Goal: Find specific page/section: Find specific page/section

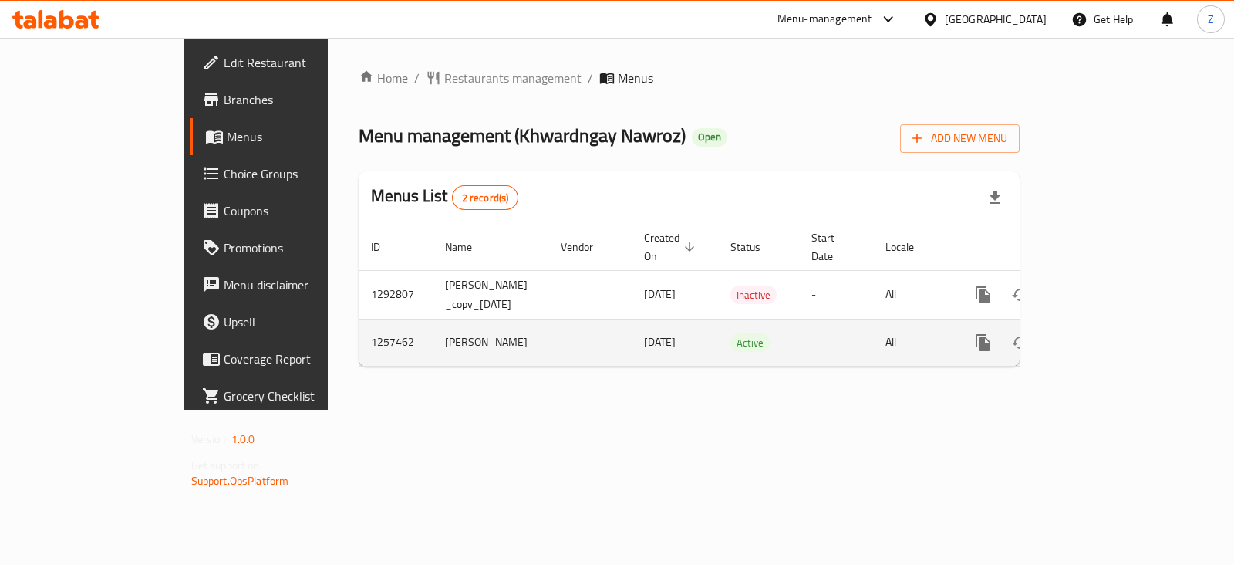
click at [1104, 333] on icon "enhanced table" at bounding box center [1094, 342] width 19 height 19
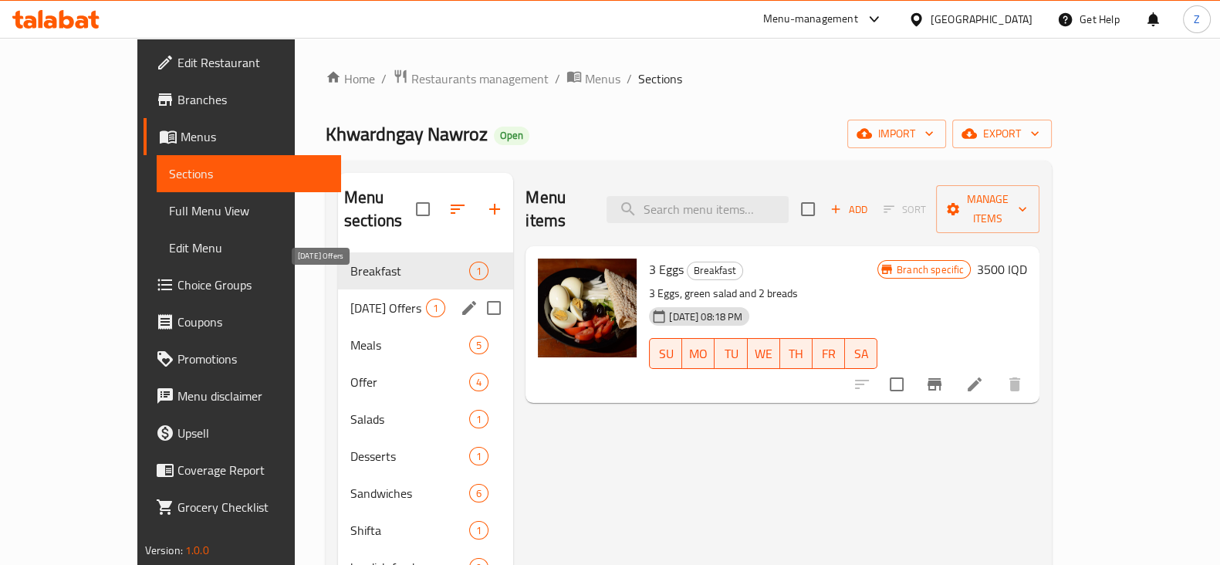
click at [366, 299] on span "[DATE] Offers" at bounding box center [388, 308] width 76 height 19
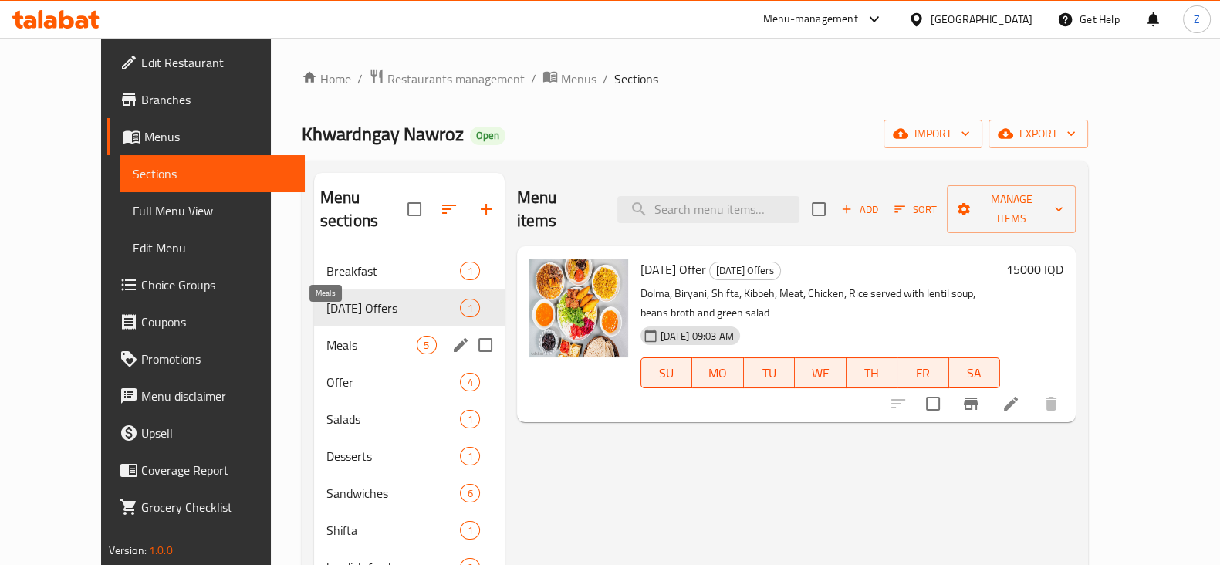
click at [326, 336] on span "Meals" at bounding box center [371, 345] width 91 height 19
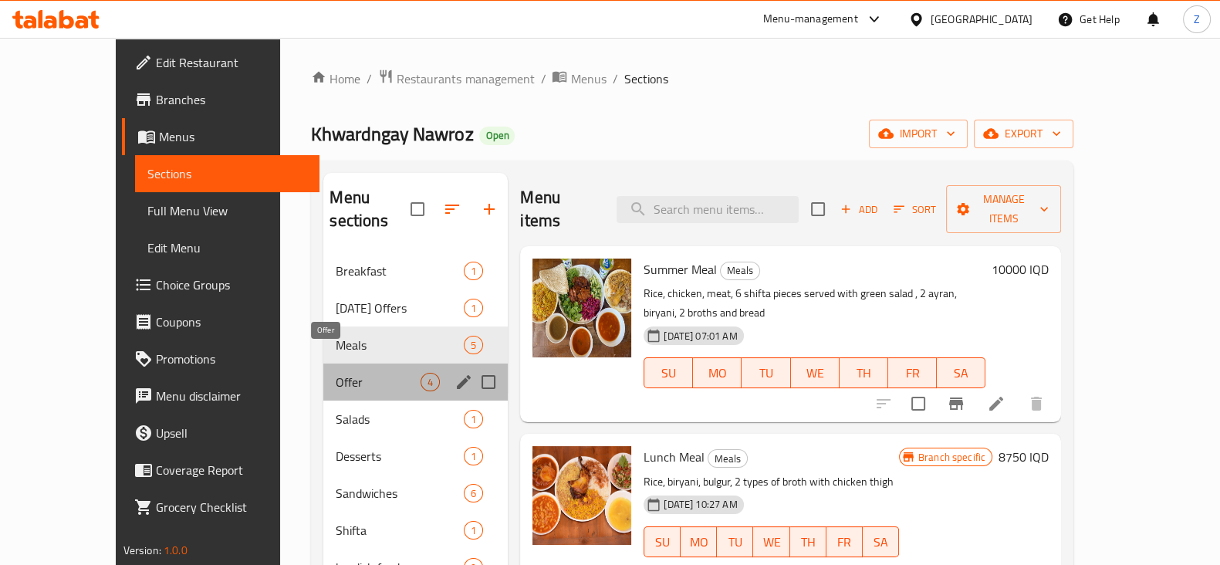
click at [336, 373] on span "Offer" at bounding box center [378, 382] width 85 height 19
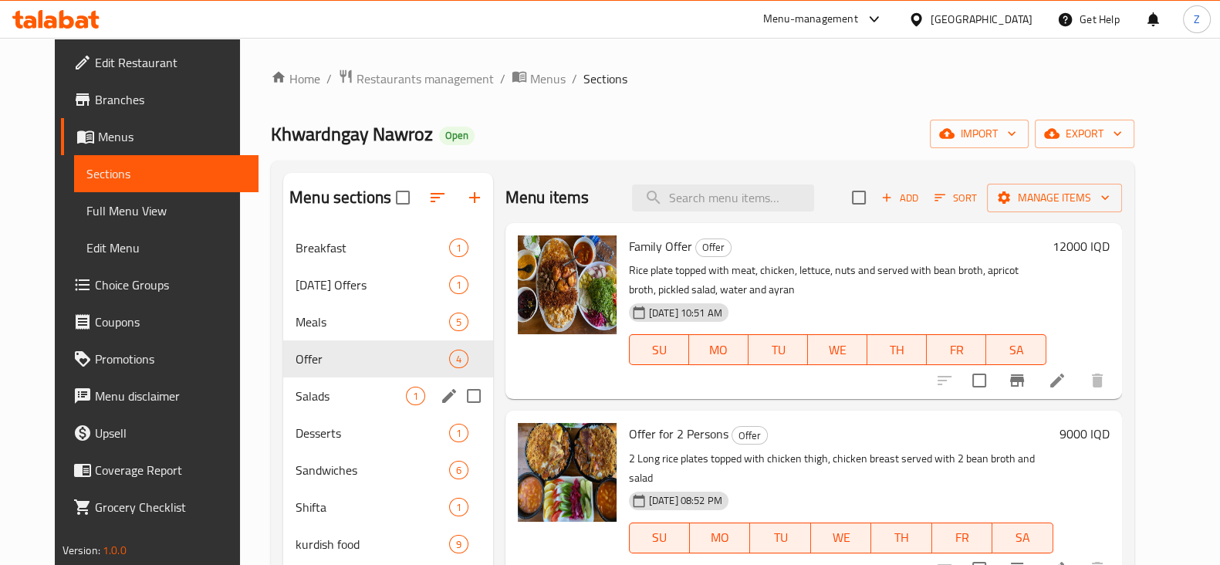
click at [298, 380] on div "Salads 1" at bounding box center [388, 395] width 210 height 37
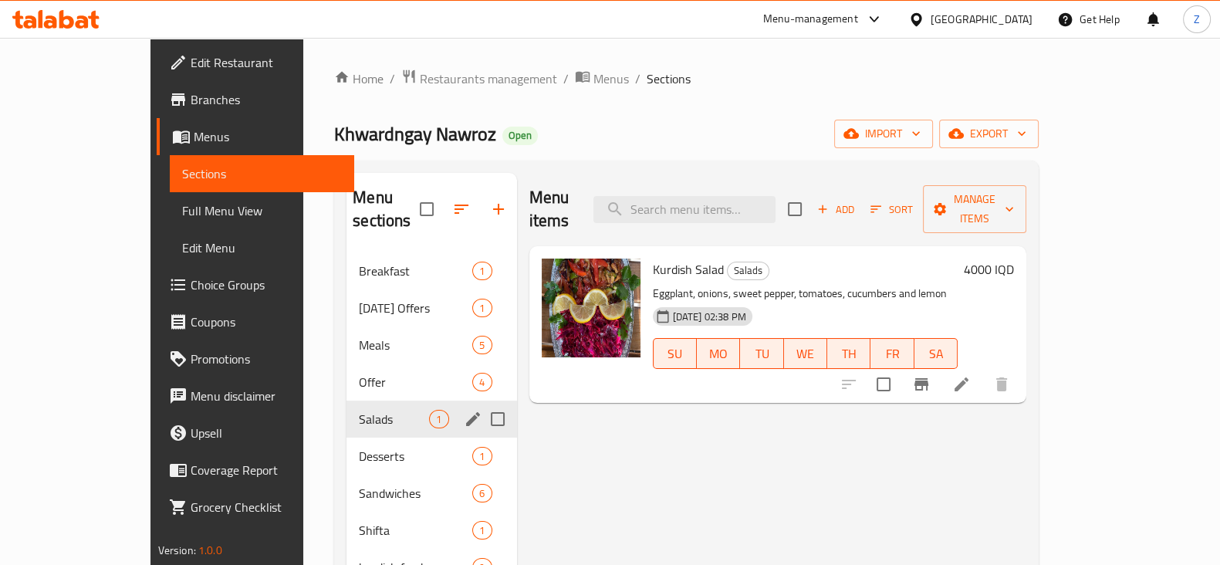
click at [346, 410] on div "Salads 1" at bounding box center [431, 418] width 170 height 37
click at [346, 437] on div "Desserts 1" at bounding box center [431, 455] width 170 height 37
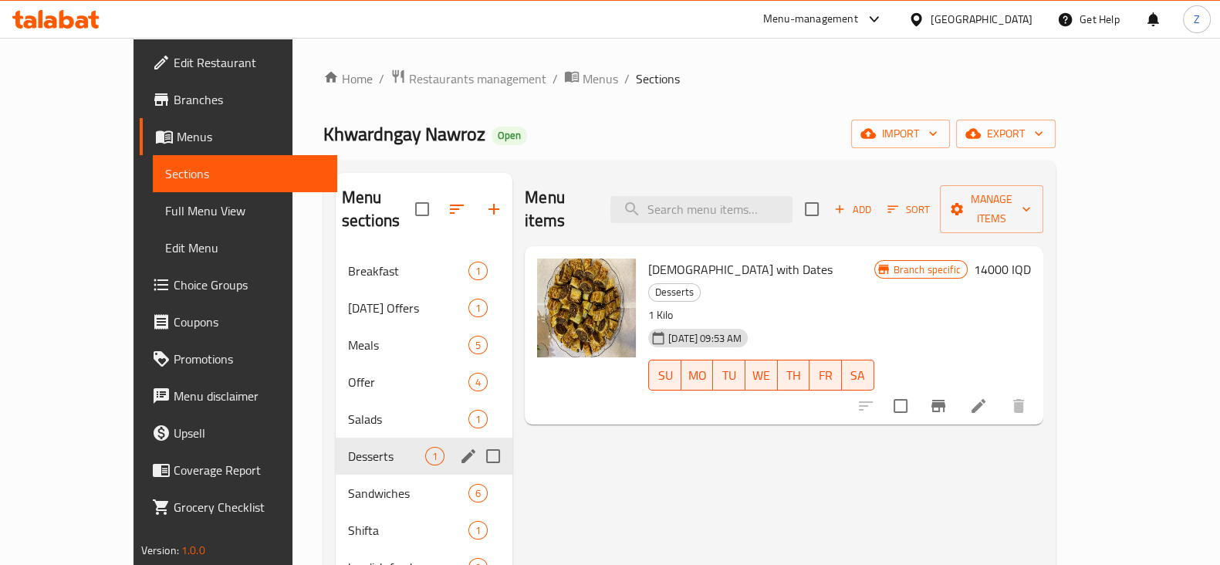
click at [336, 474] on div "Sandwiches 6" at bounding box center [424, 492] width 177 height 37
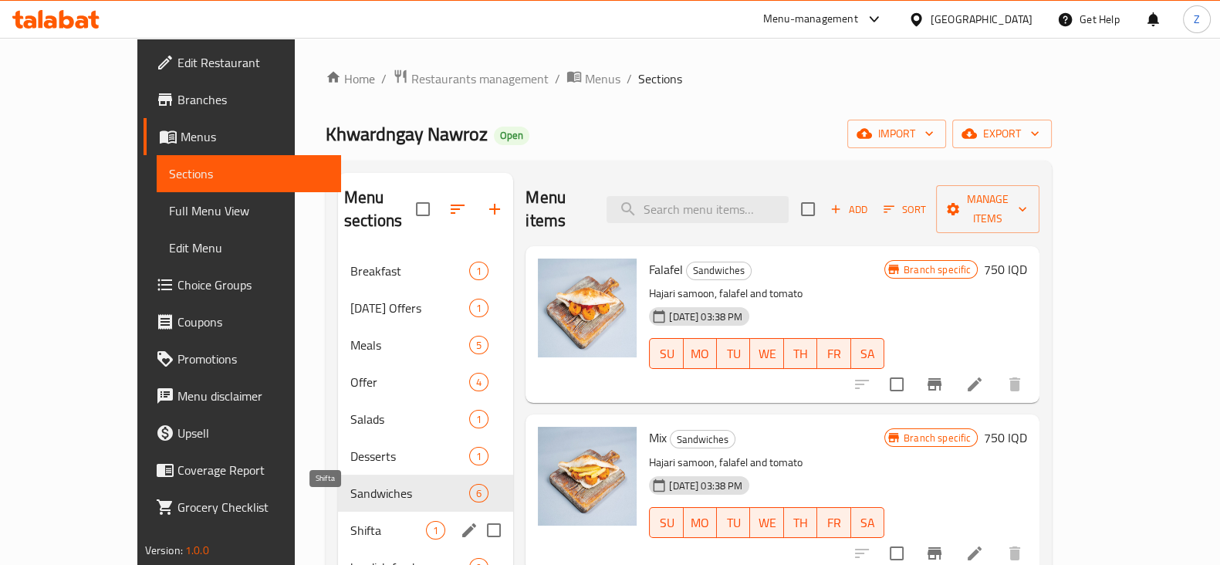
click at [350, 521] on span "Shifta" at bounding box center [388, 530] width 76 height 19
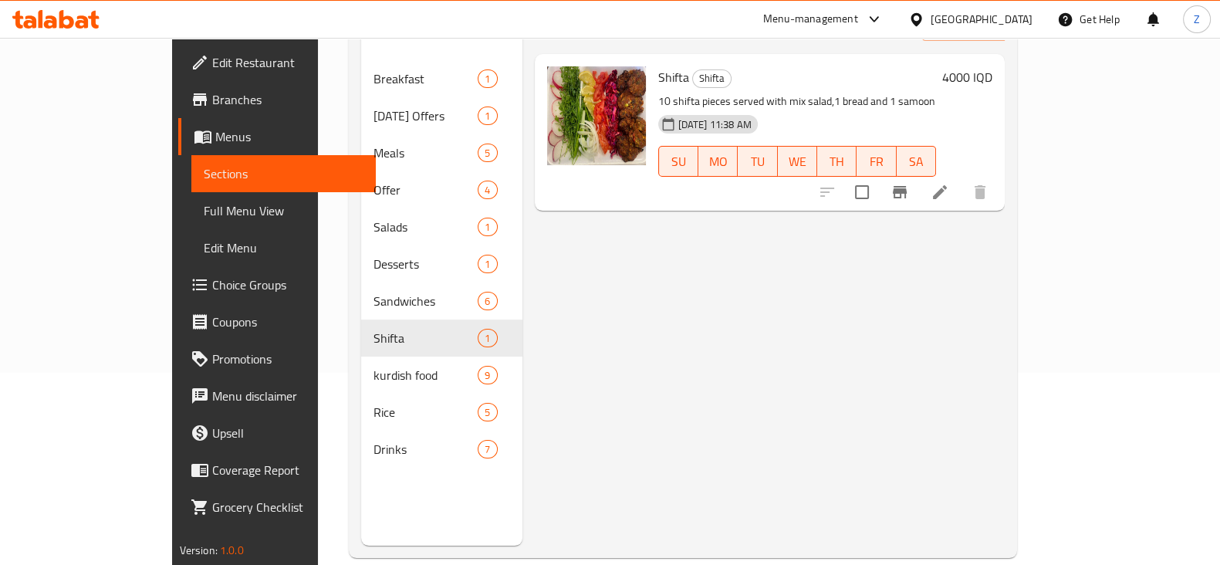
scroll to position [192, 0]
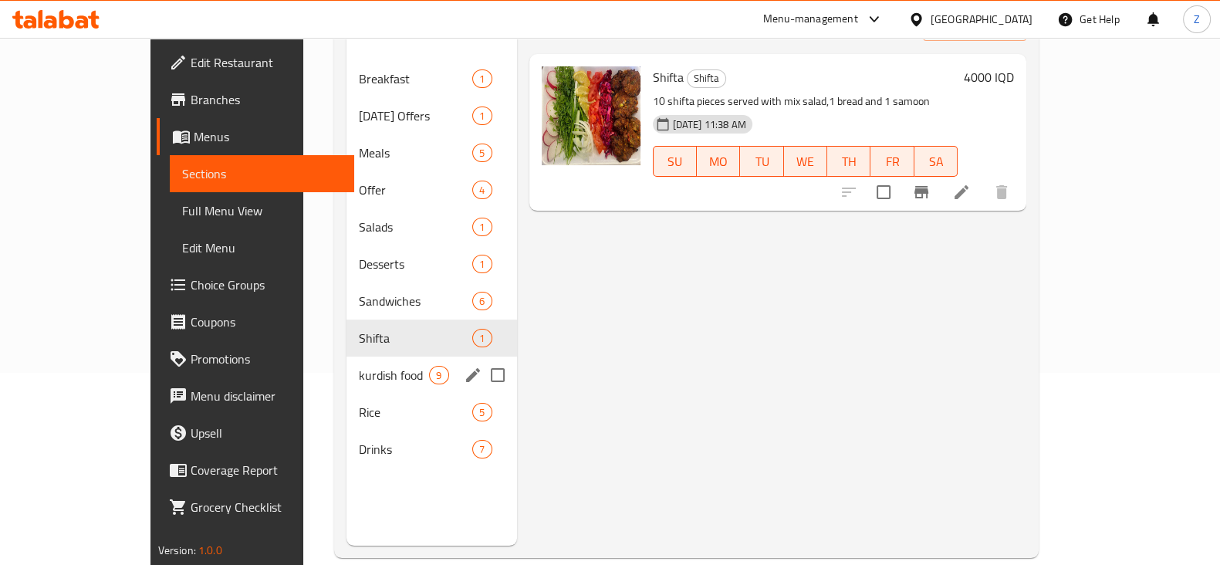
click at [359, 366] on span "kurdish food" at bounding box center [394, 375] width 70 height 19
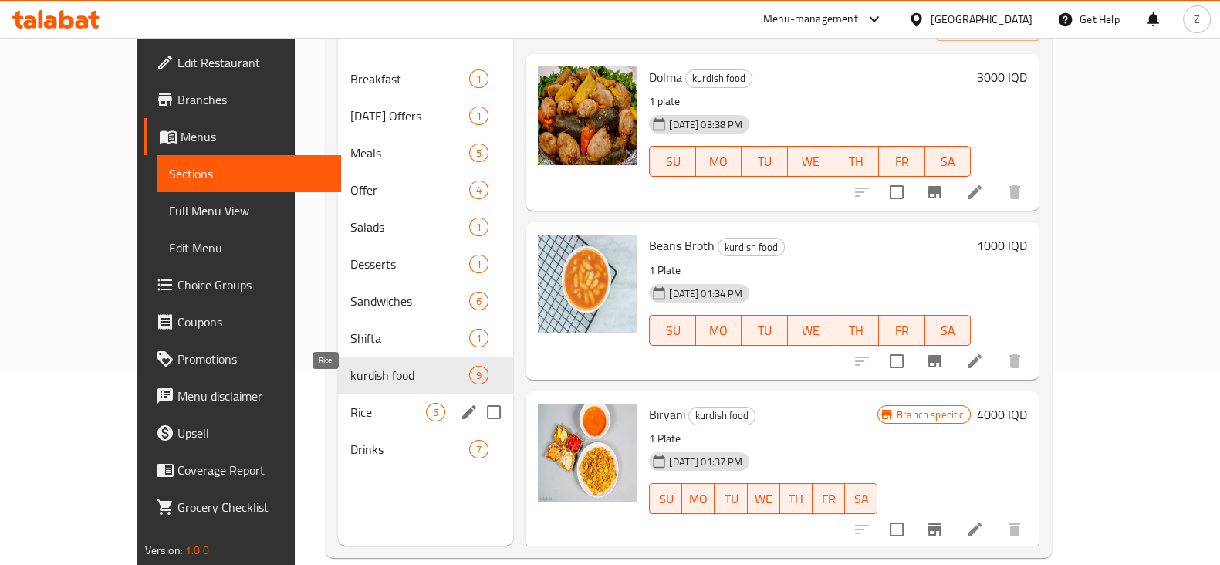
click at [350, 403] on span "Rice" at bounding box center [388, 412] width 76 height 19
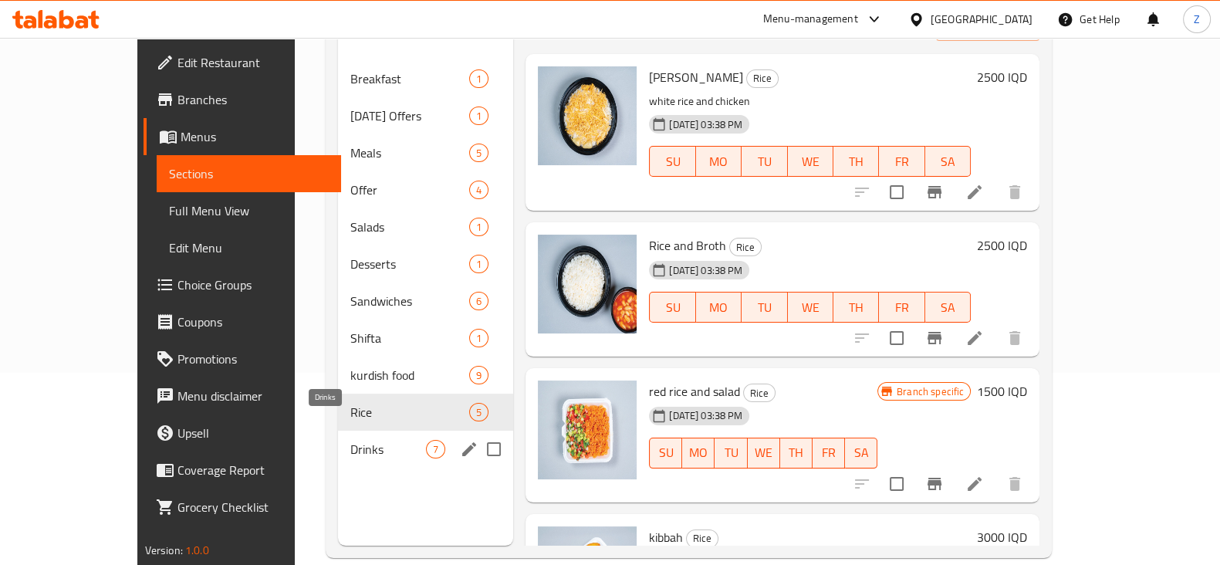
click at [350, 440] on span "Drinks" at bounding box center [388, 449] width 76 height 19
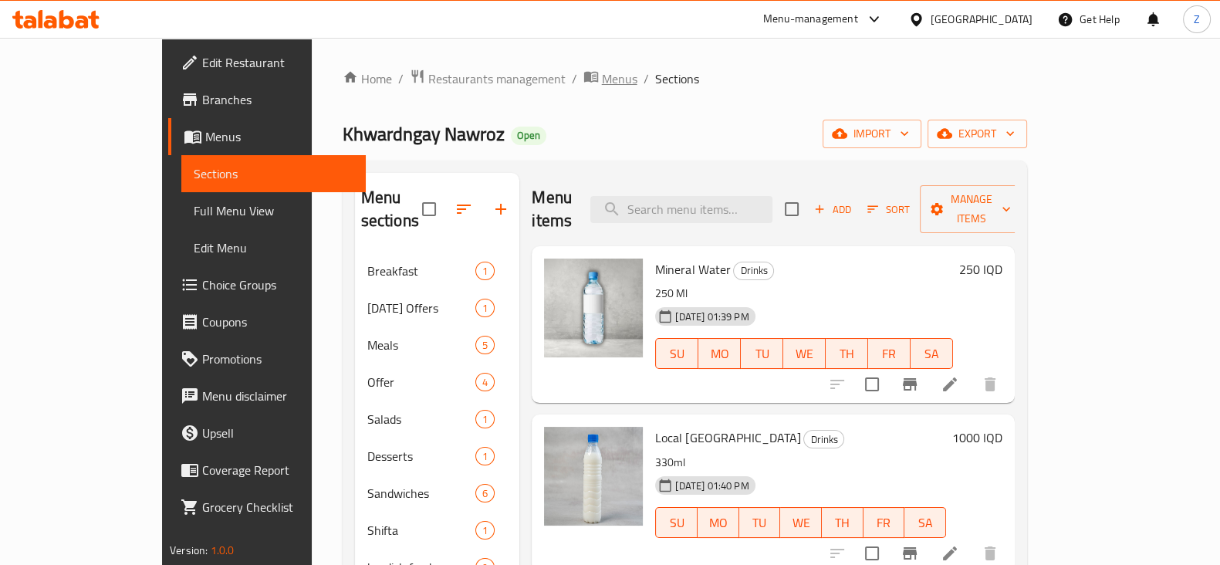
click at [602, 73] on span "Menus" at bounding box center [619, 78] width 35 height 19
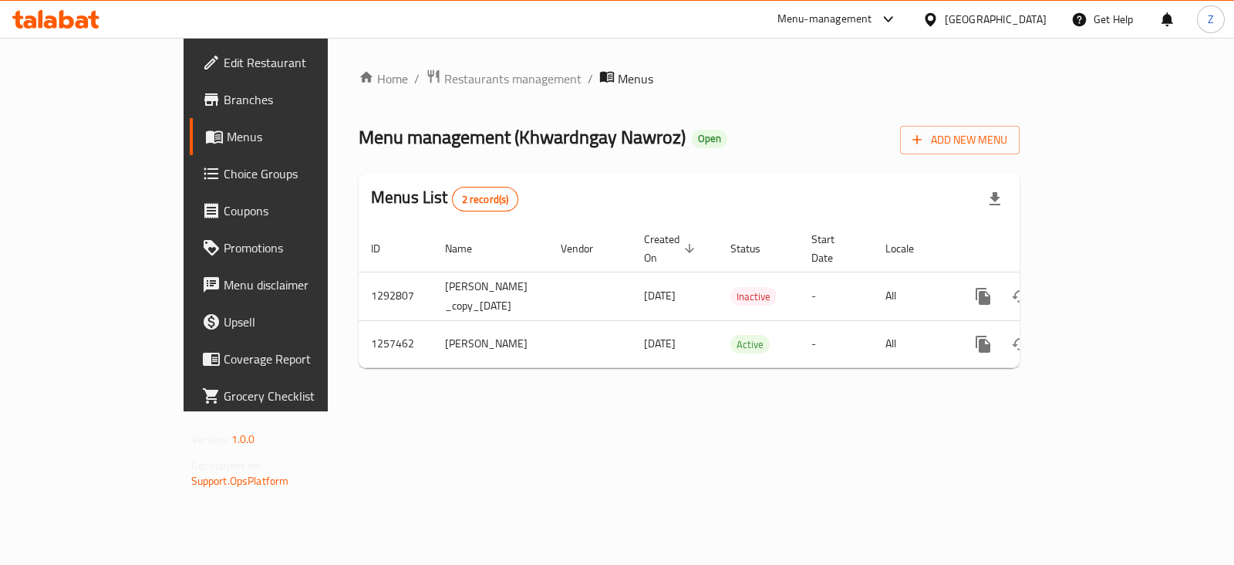
click at [599, 77] on span "breadcrumb" at bounding box center [608, 79] width 19 height 20
click at [54, 20] on icon at bounding box center [50, 21] width 13 height 13
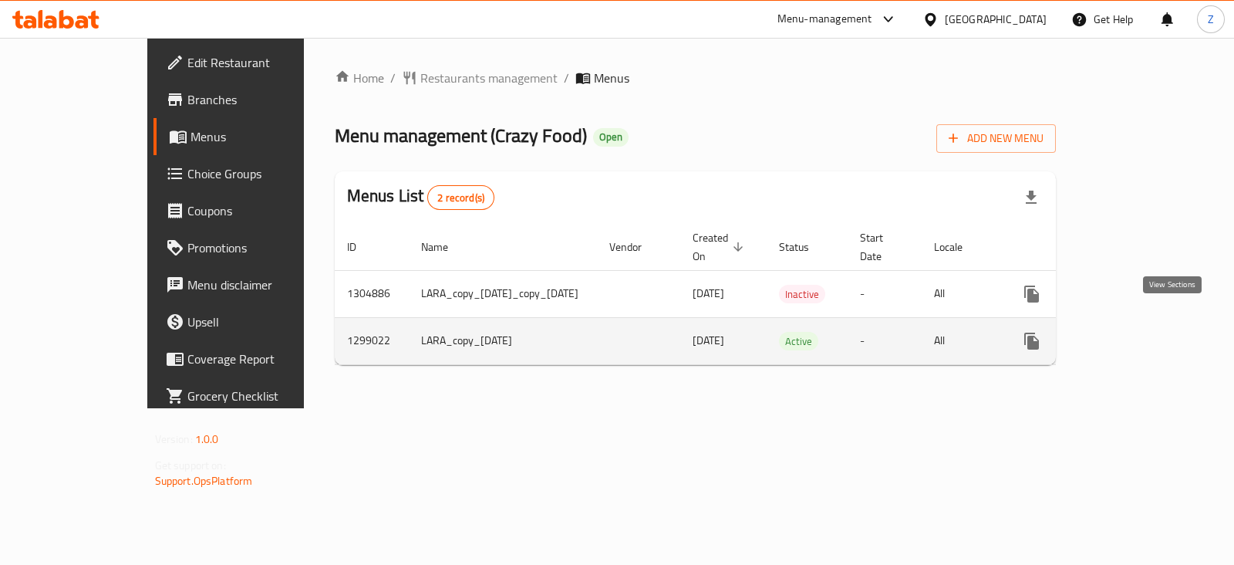
click at [1153, 332] on icon "enhanced table" at bounding box center [1143, 341] width 19 height 19
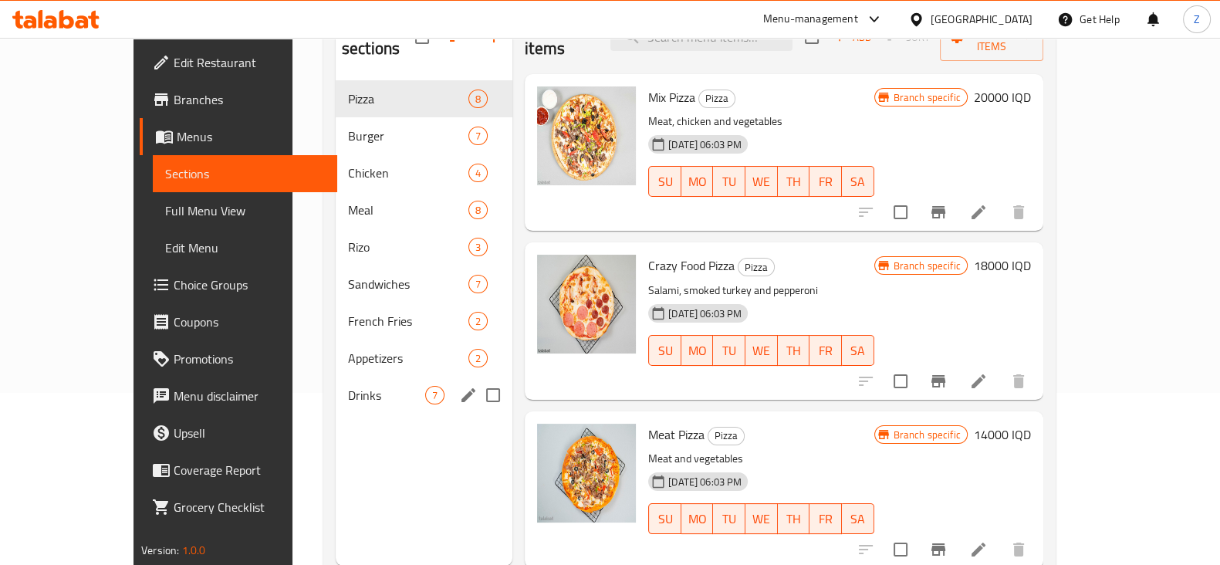
scroll to position [216, 0]
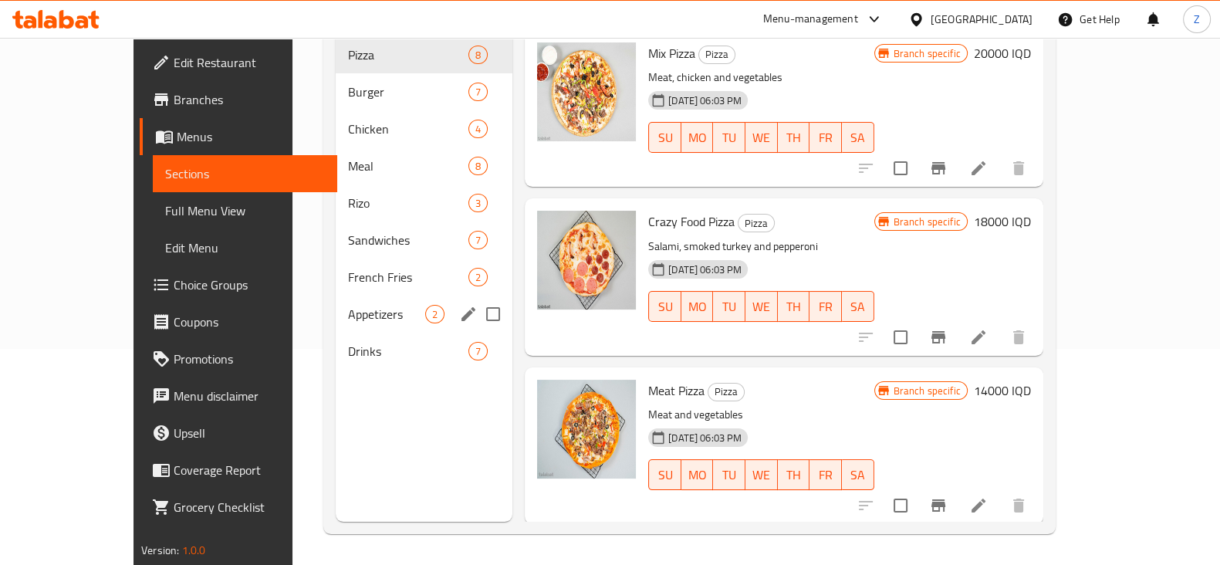
click at [336, 301] on div "Appetizers 2" at bounding box center [424, 313] width 177 height 37
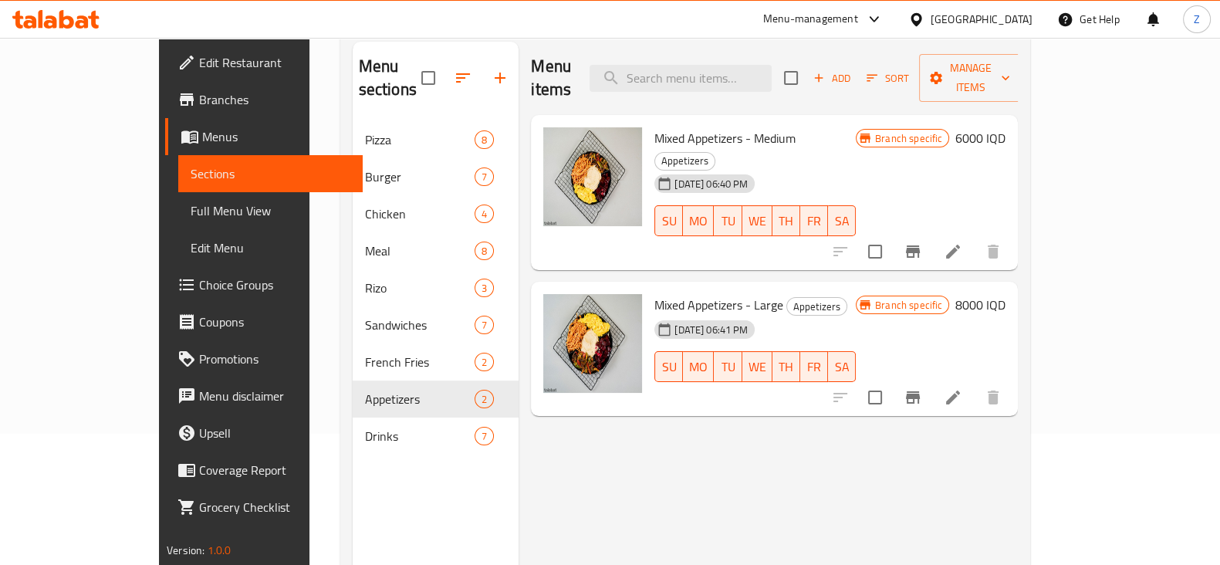
scroll to position [22, 0]
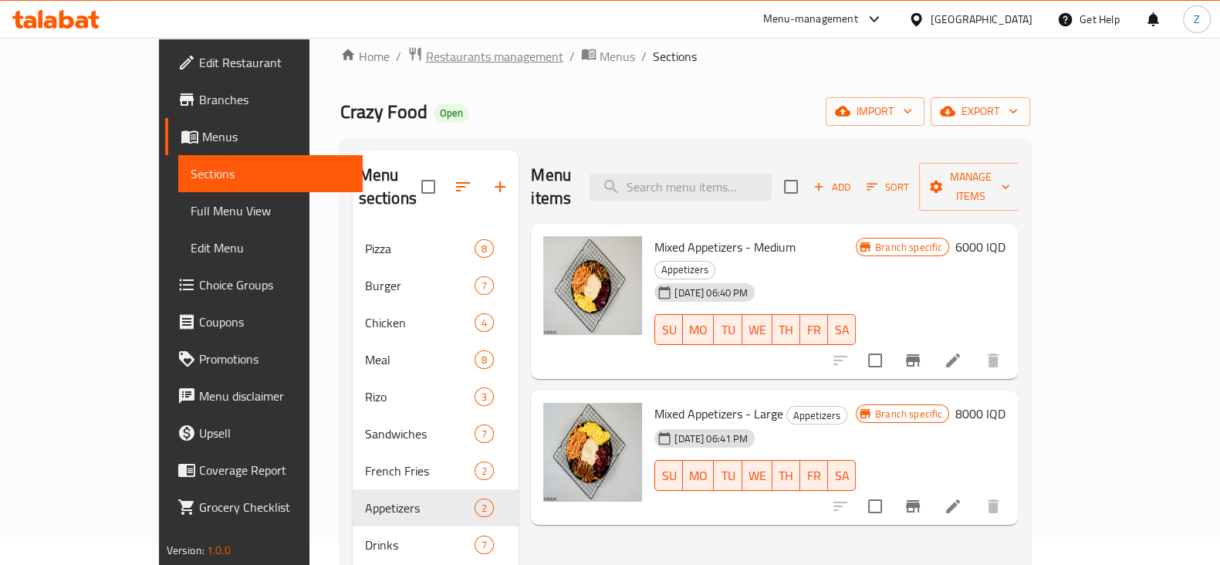
click at [426, 48] on span "Restaurants management" at bounding box center [494, 56] width 137 height 19
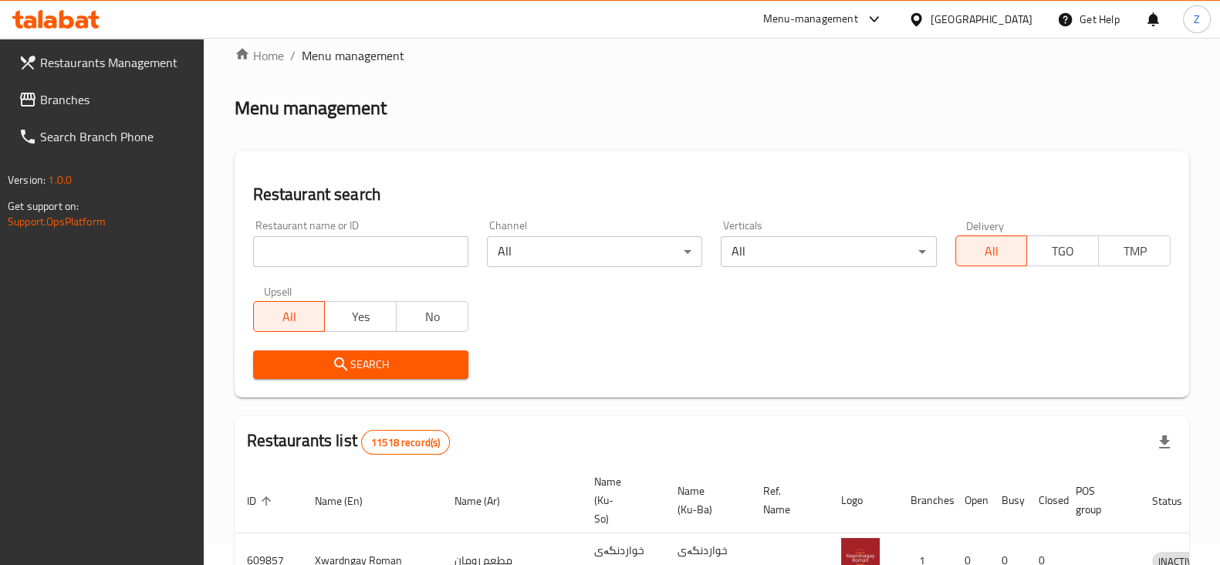
click at [59, 16] on icon at bounding box center [55, 19] width 87 height 19
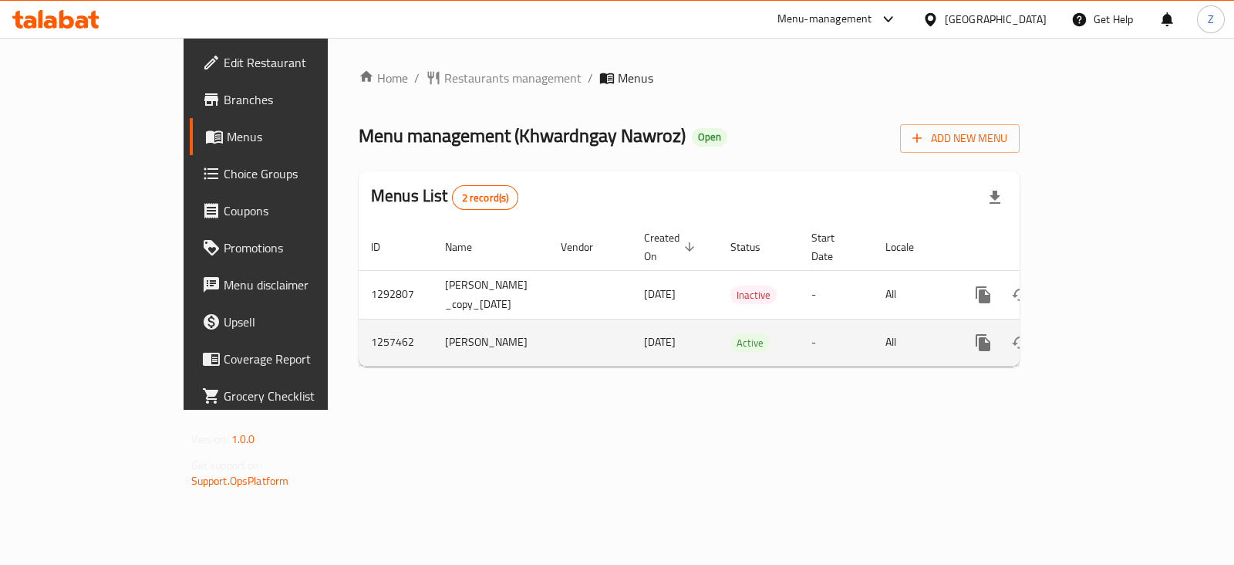
click at [1104, 333] on icon "enhanced table" at bounding box center [1094, 342] width 19 height 19
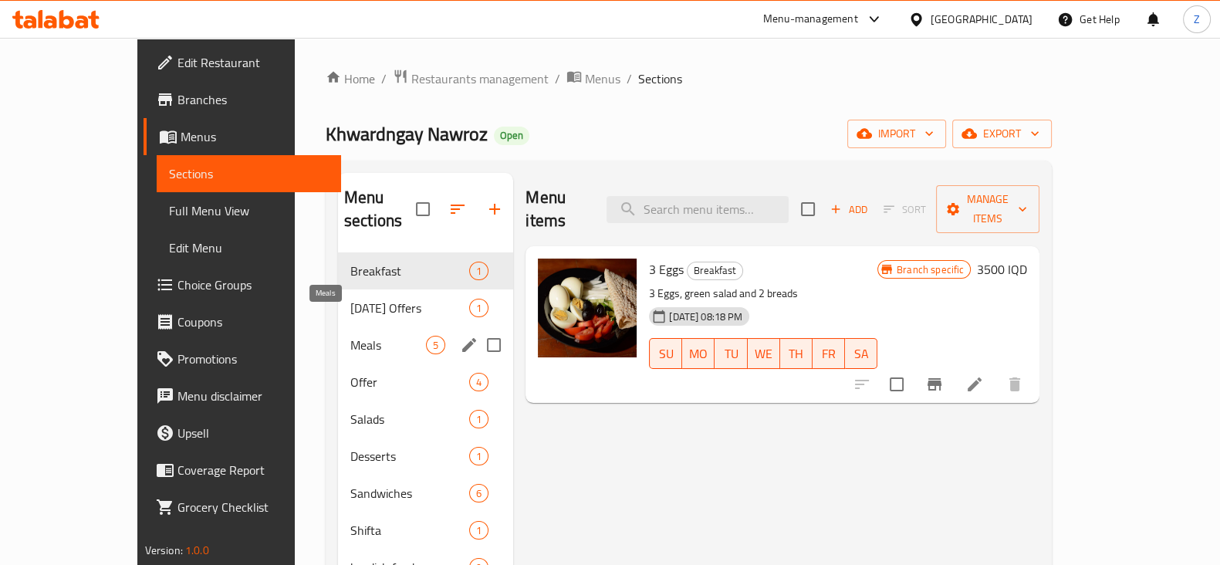
click at [350, 336] on span "Meals" at bounding box center [388, 345] width 76 height 19
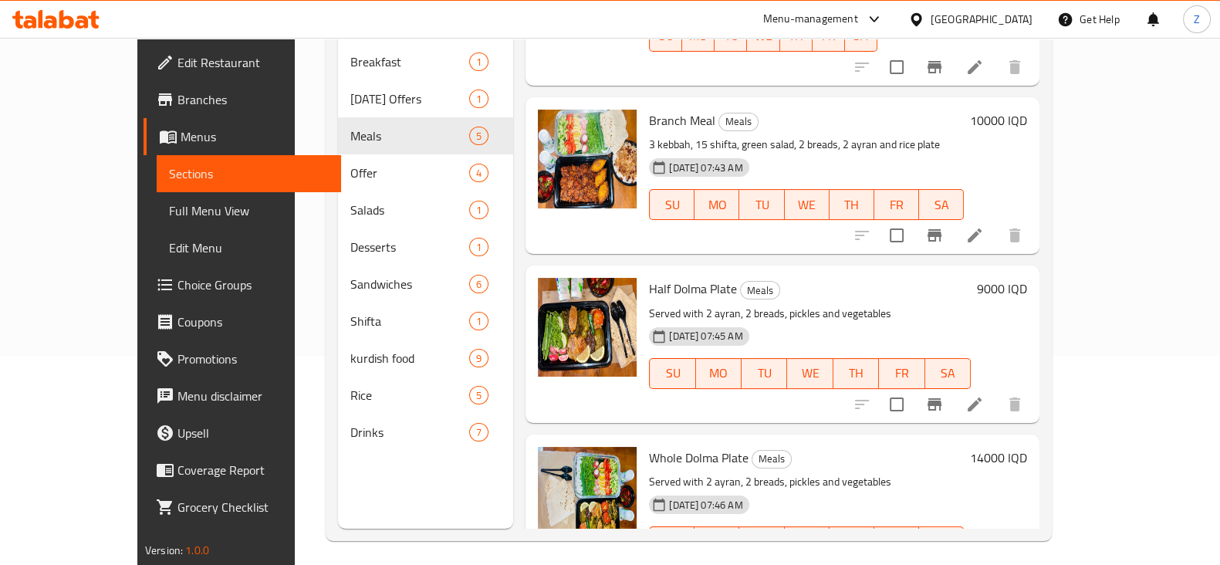
scroll to position [216, 0]
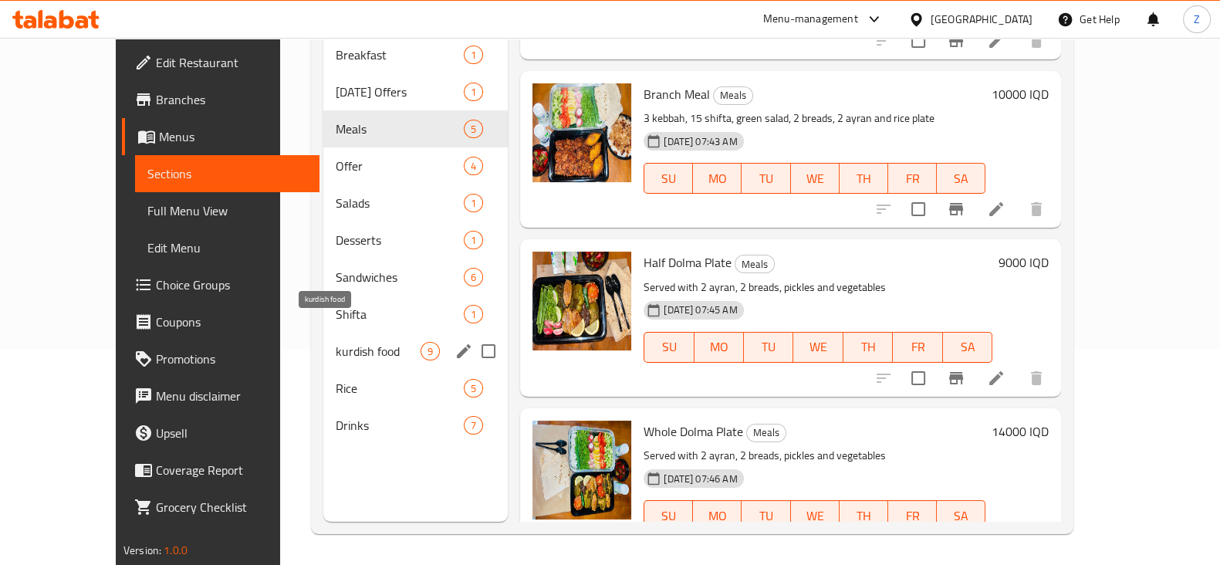
click at [336, 342] on span "kurdish food" at bounding box center [378, 351] width 85 height 19
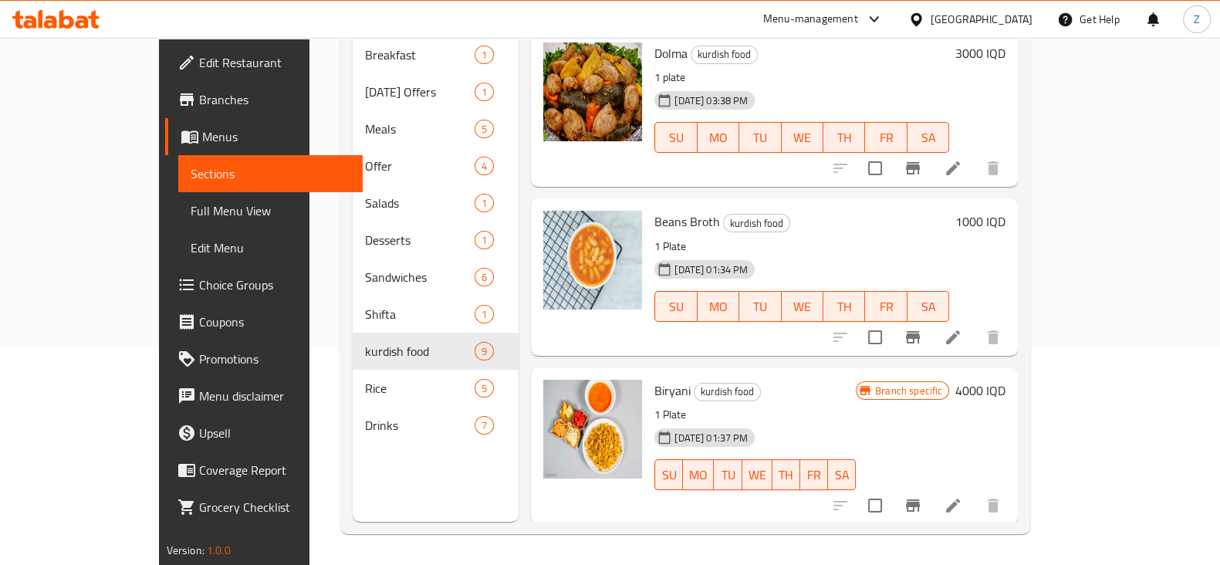
scroll to position [120, 0]
